Goal: Check status: Check status

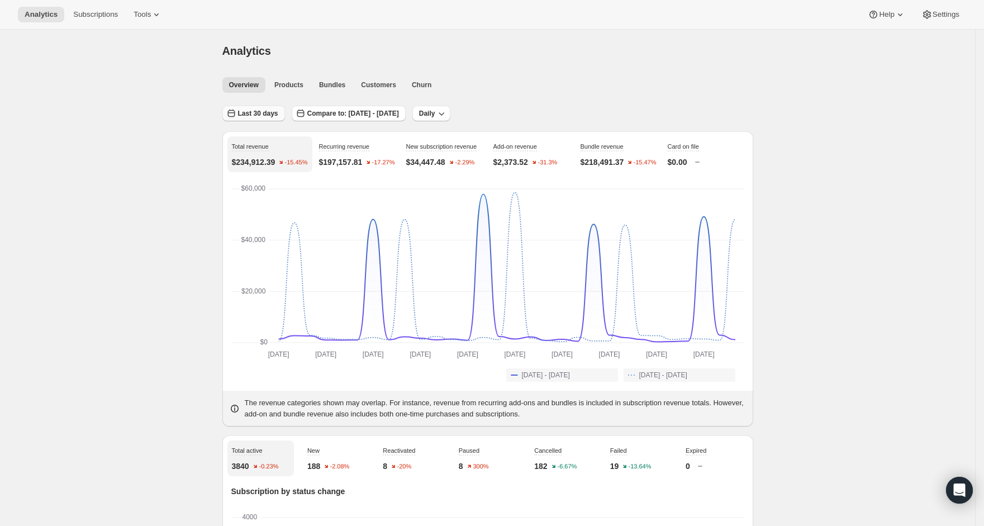
click at [258, 115] on span "Last 30 days" at bounding box center [258, 113] width 40 height 9
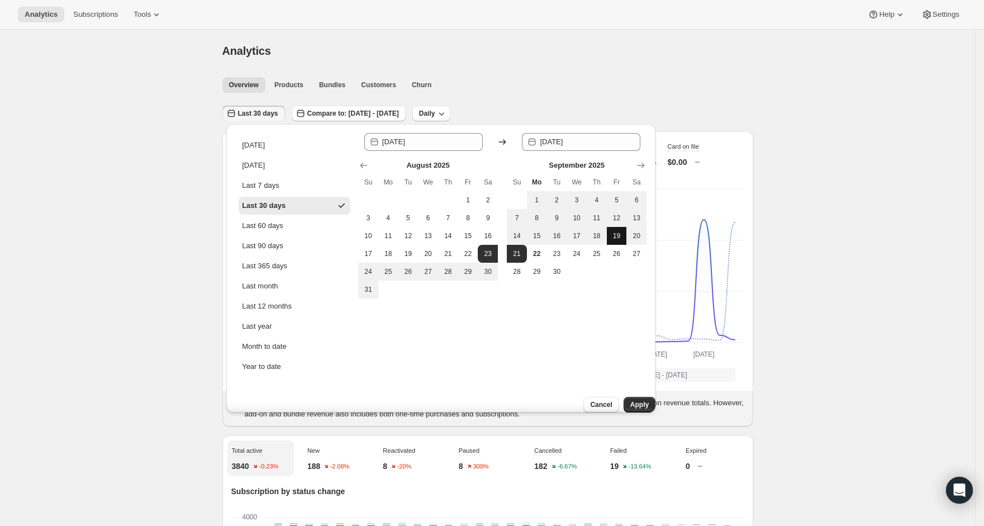
click at [611, 235] on span "19" at bounding box center [616, 235] width 11 height 9
type input "[DATE]"
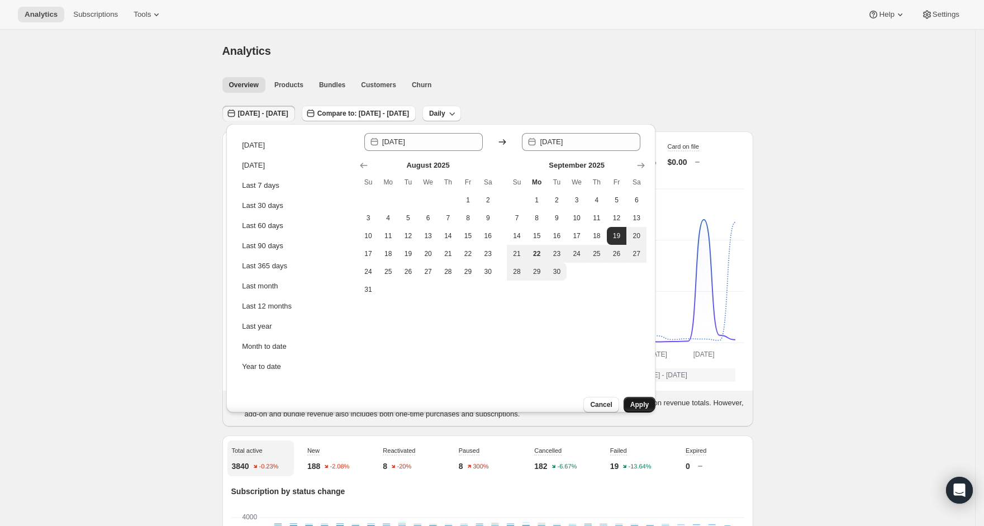
click at [624, 397] on button "Apply" at bounding box center [640, 405] width 32 height 16
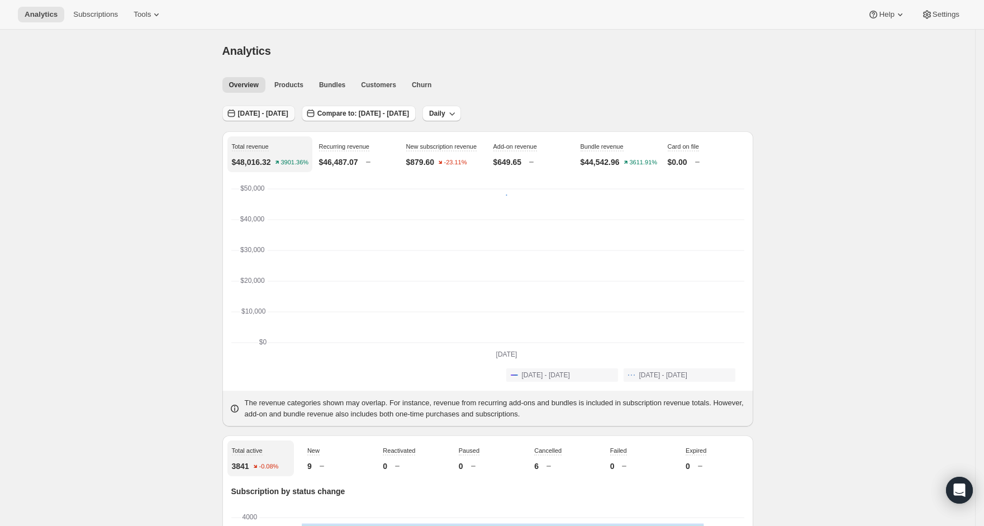
click at [260, 107] on button "[DATE] - [DATE]" at bounding box center [258, 114] width 73 height 16
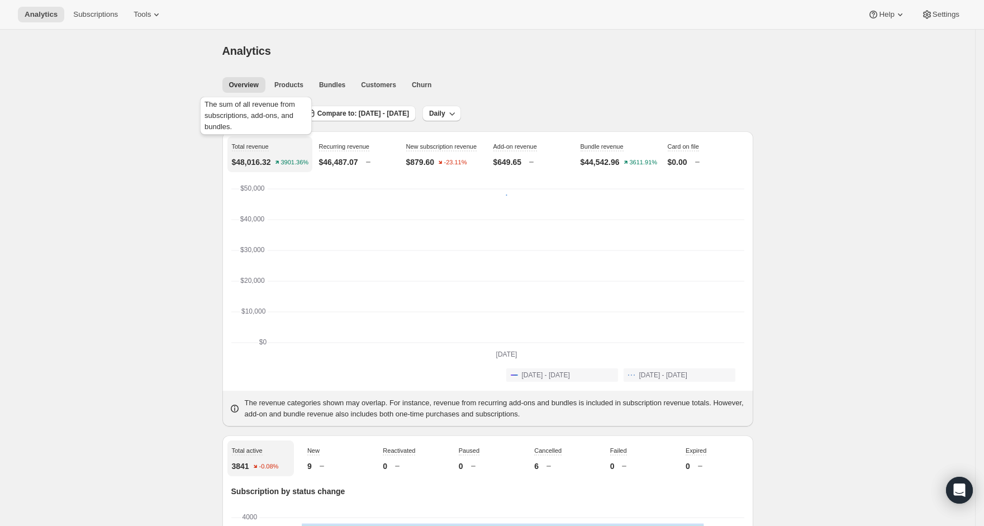
click at [291, 115] on div "The sum of all revenue from subscriptions, add-ons, and bundles." at bounding box center [256, 117] width 116 height 47
click at [288, 116] on span "[DATE] - [DATE]" at bounding box center [263, 113] width 50 height 9
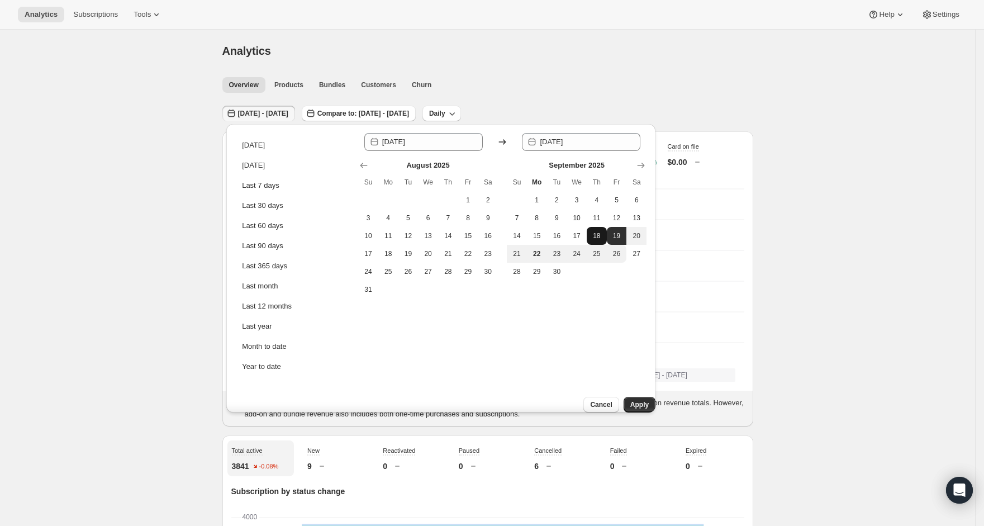
click at [601, 238] on span "18" at bounding box center [596, 235] width 11 height 9
type input "[DATE]"
click at [633, 400] on span "Apply" at bounding box center [639, 404] width 18 height 9
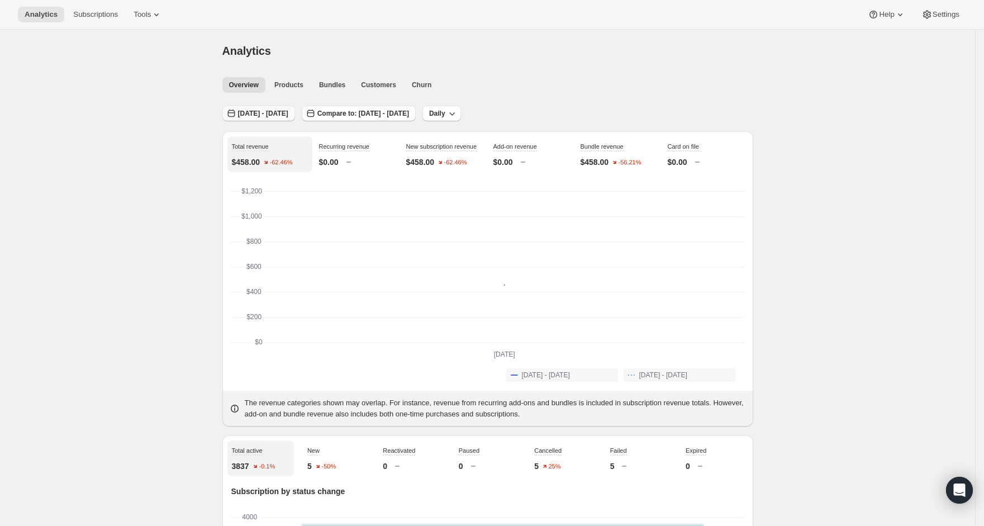
click at [288, 116] on span "[DATE] - [DATE]" at bounding box center [263, 113] width 50 height 9
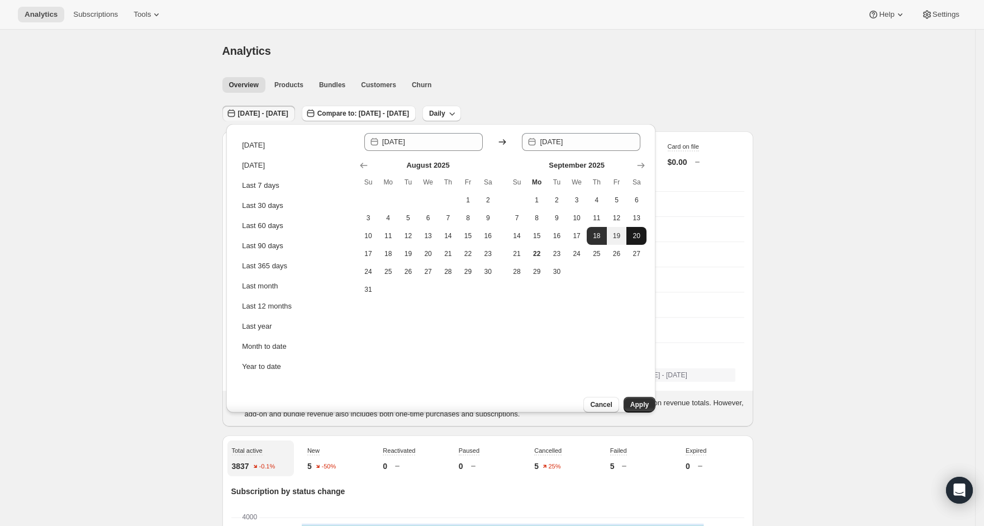
click at [635, 241] on button "20" at bounding box center [636, 236] width 20 height 18
type input "[DATE]"
click at [636, 240] on span "20" at bounding box center [636, 235] width 11 height 9
type input "[DATE]"
click at [638, 400] on span "Apply" at bounding box center [639, 404] width 18 height 9
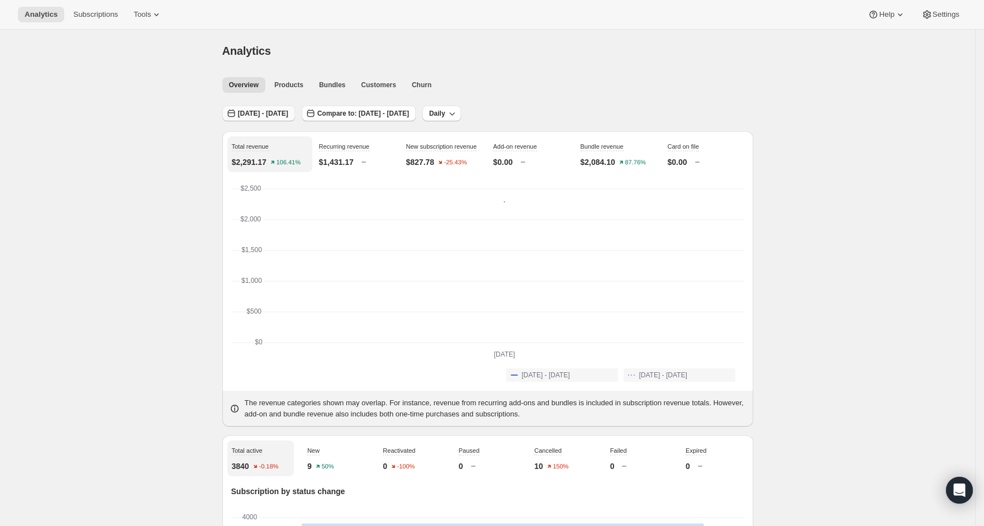
click at [284, 111] on span "[DATE] - [DATE]" at bounding box center [263, 113] width 50 height 9
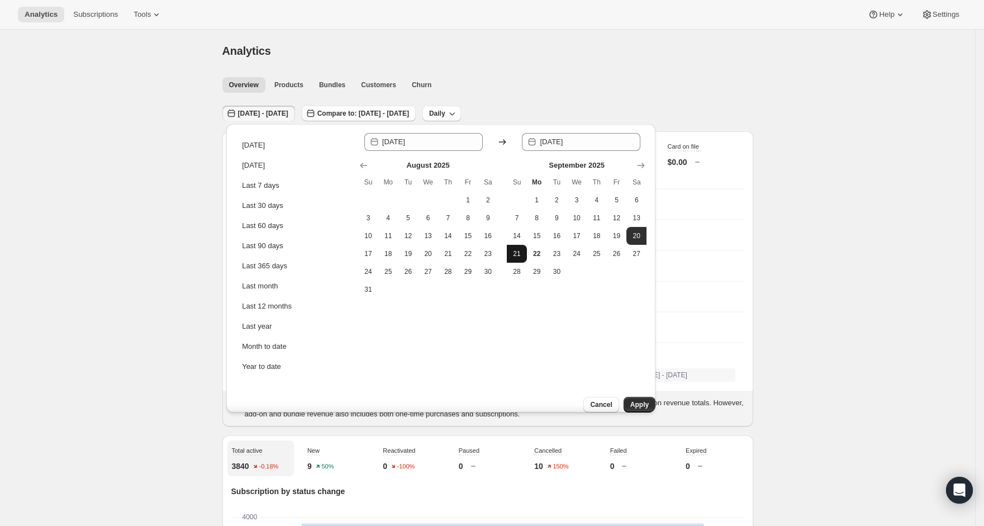
click at [518, 250] on span "21" at bounding box center [516, 253] width 11 height 9
type input "[DATE]"
click at [518, 250] on span "21" at bounding box center [516, 253] width 11 height 9
type input "[DATE]"
click at [641, 400] on button "Apply" at bounding box center [640, 405] width 32 height 16
